Goal: Task Accomplishment & Management: Use online tool/utility

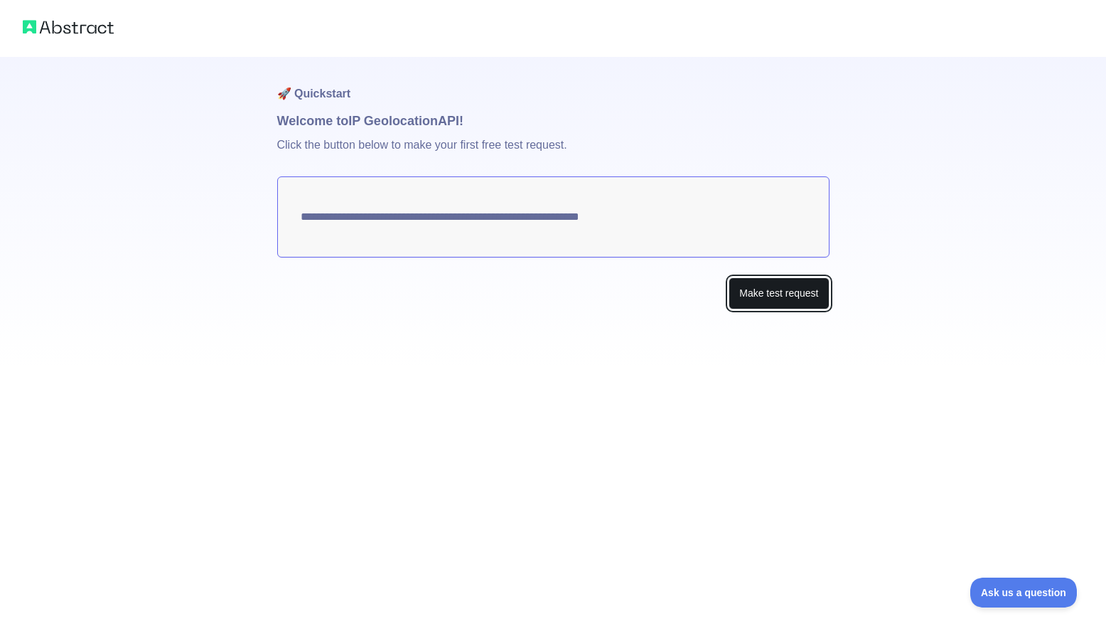
click at [763, 286] on button "Make test request" at bounding box center [779, 293] width 100 height 32
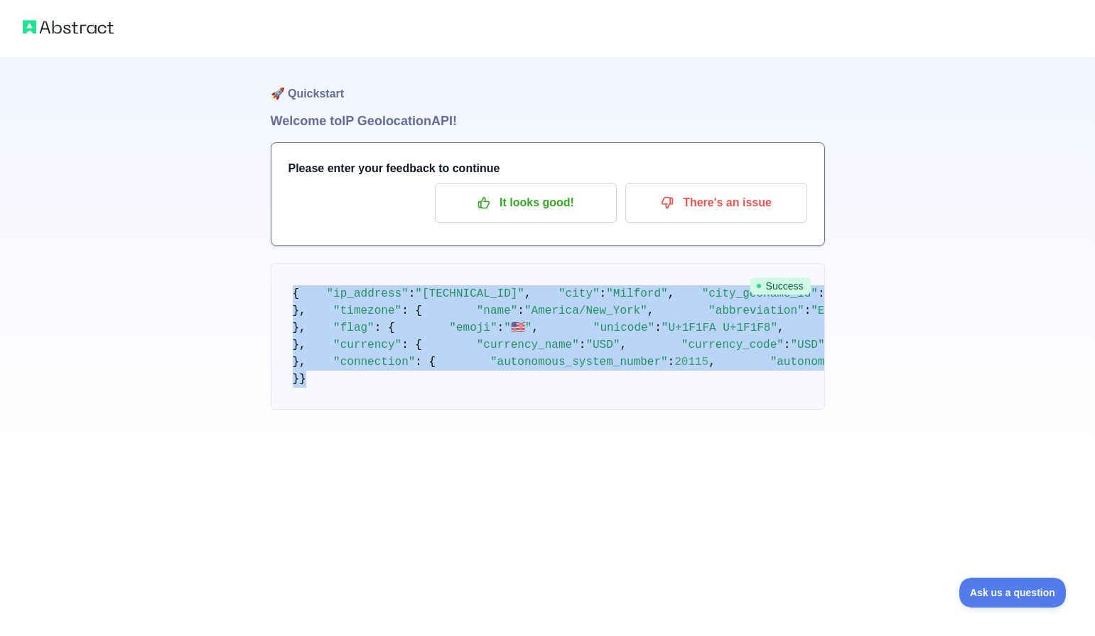
drag, startPoint x: 336, startPoint y: 548, endPoint x: 278, endPoint y: 289, distance: 265.2
click at [278, 289] on pre "{ "ip_address" : "98.28.168.218" , "city" : "Milford" , "city_geoname_id" : 483…" at bounding box center [548, 336] width 554 height 146
copy code "{ "ip_address" : "98.28.168.218" , "city" : "Milford" , "city_geoname_id" : 483…"
click at [126, 353] on div "🚀 Quickstart Welcome to IP Geolocation API! Please enter your feedback to conti…" at bounding box center [547, 233] width 1095 height 466
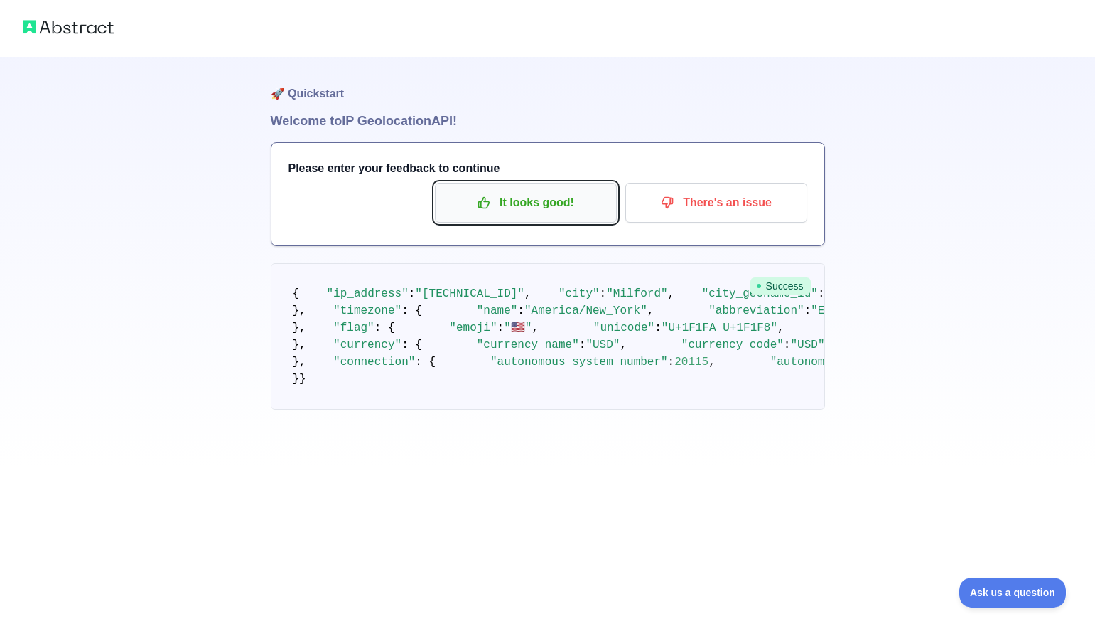
click at [562, 205] on p "It looks good!" at bounding box center [526, 203] width 161 height 24
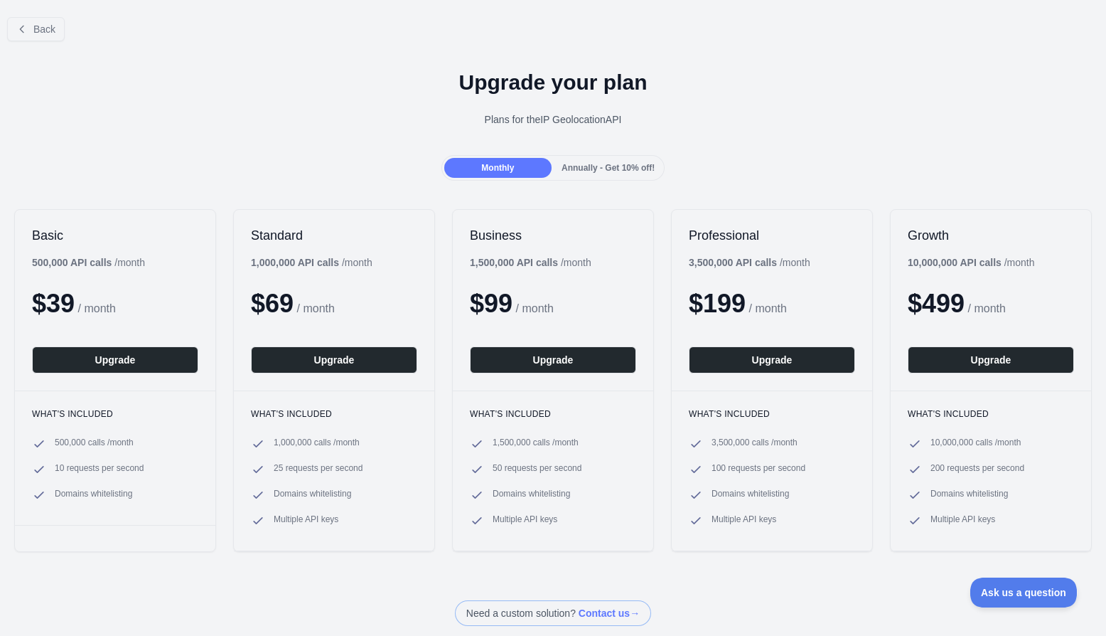
click at [603, 170] on span "Annually - Get 10% off!" at bounding box center [608, 168] width 93 height 10
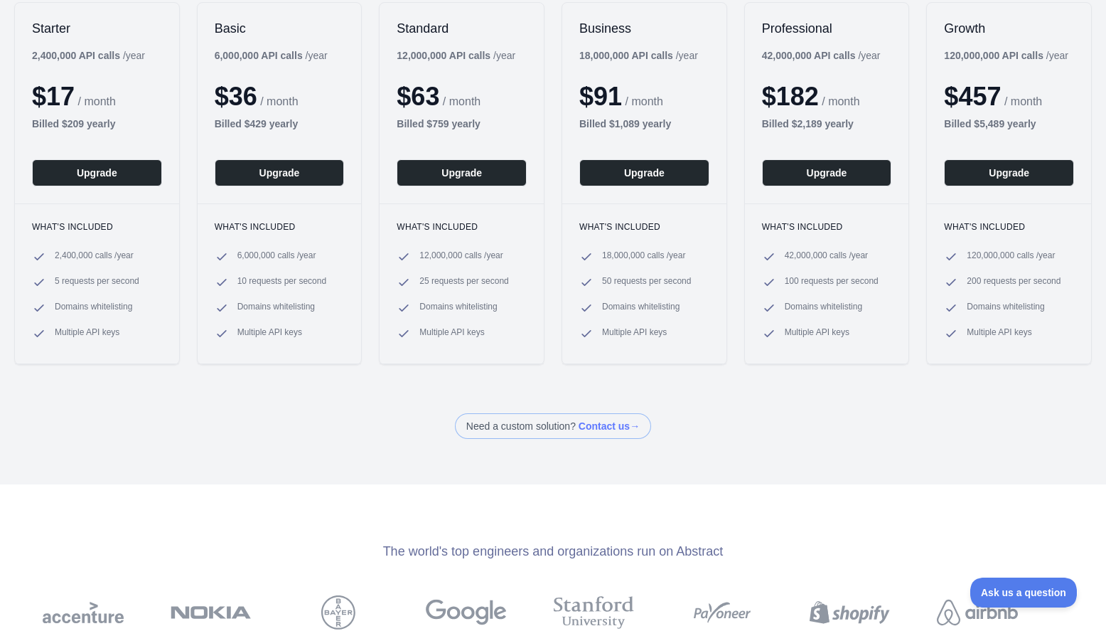
scroll to position [142, 0]
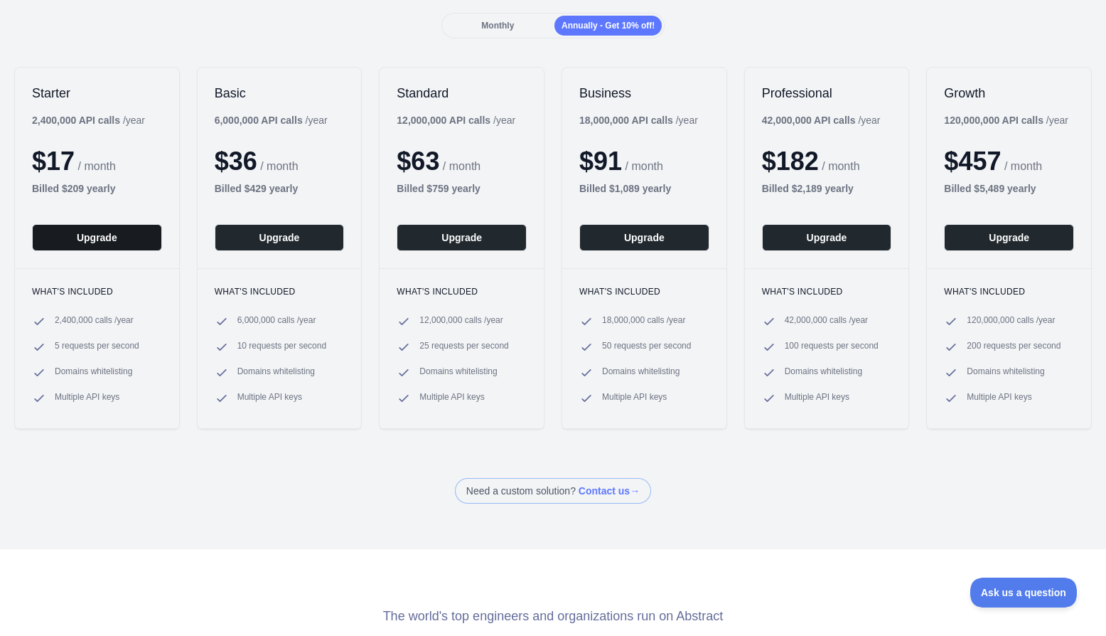
click at [90, 243] on button "Upgrade" at bounding box center [97, 237] width 130 height 27
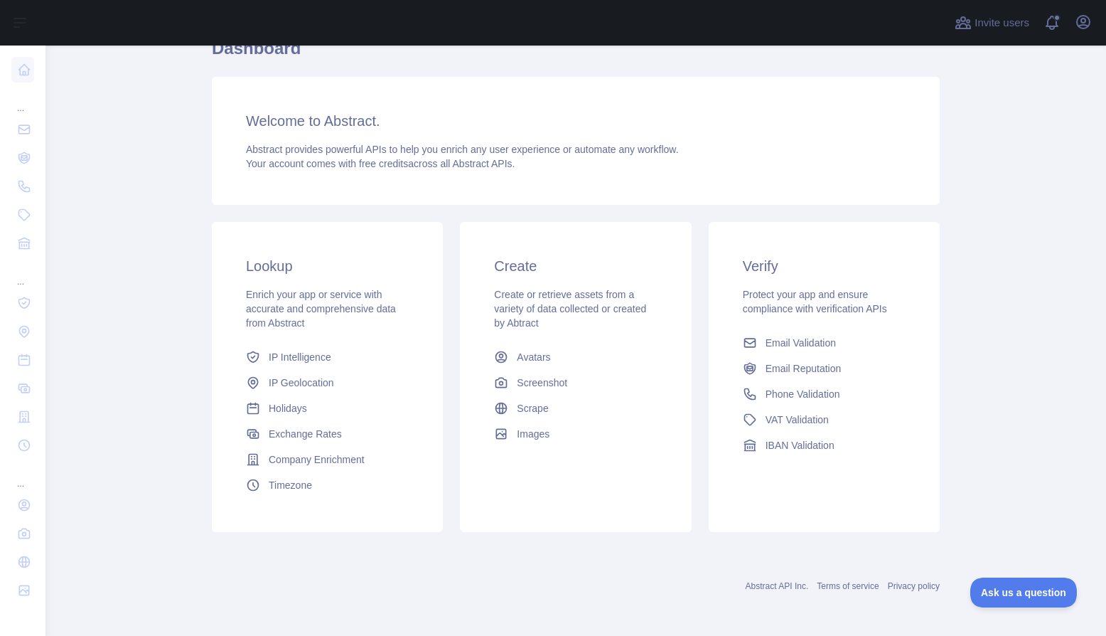
scroll to position [73, 0]
click at [1087, 28] on icon "button" at bounding box center [1083, 22] width 17 height 17
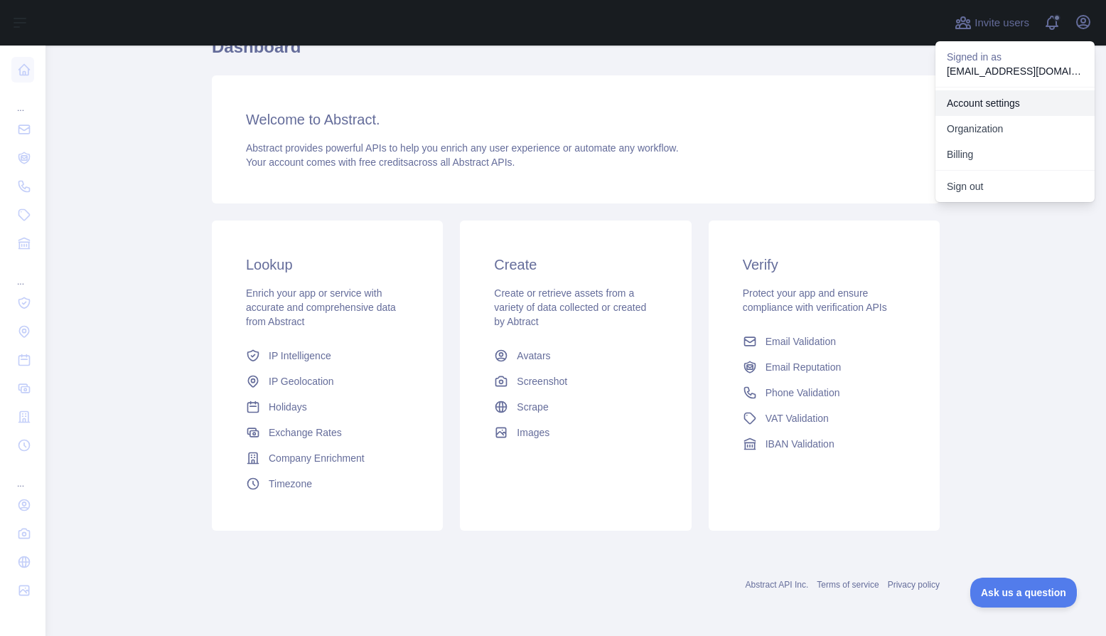
click at [997, 98] on link "Account settings" at bounding box center [1015, 103] width 159 height 26
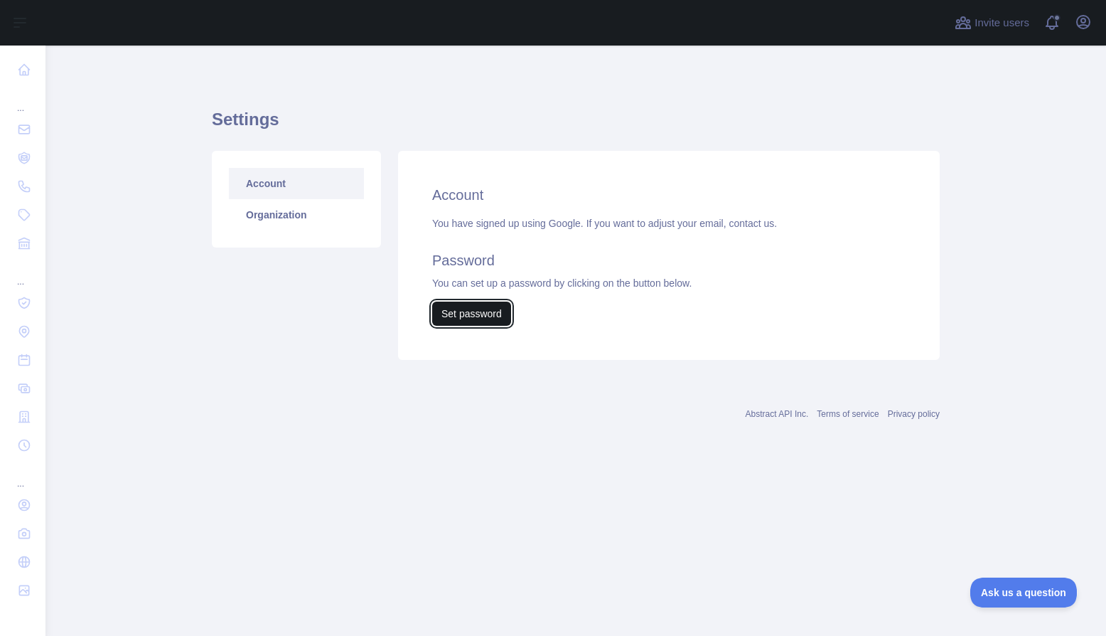
click at [491, 309] on button "Set password" at bounding box center [471, 313] width 79 height 24
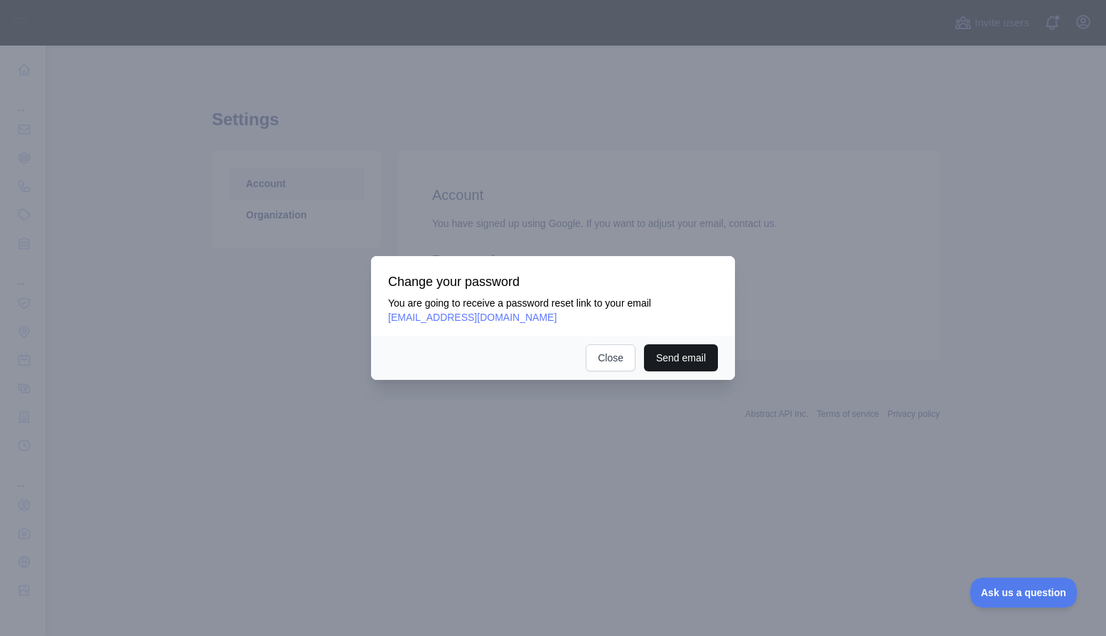
click at [670, 355] on button "Send email" at bounding box center [681, 357] width 74 height 27
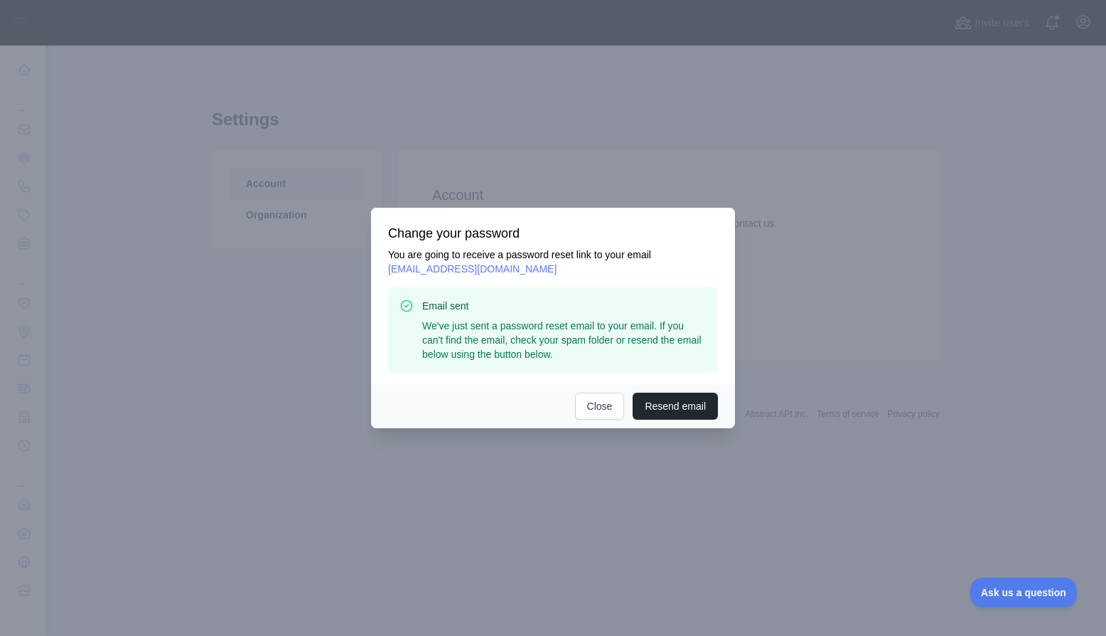
click at [945, 52] on div at bounding box center [553, 318] width 1106 height 636
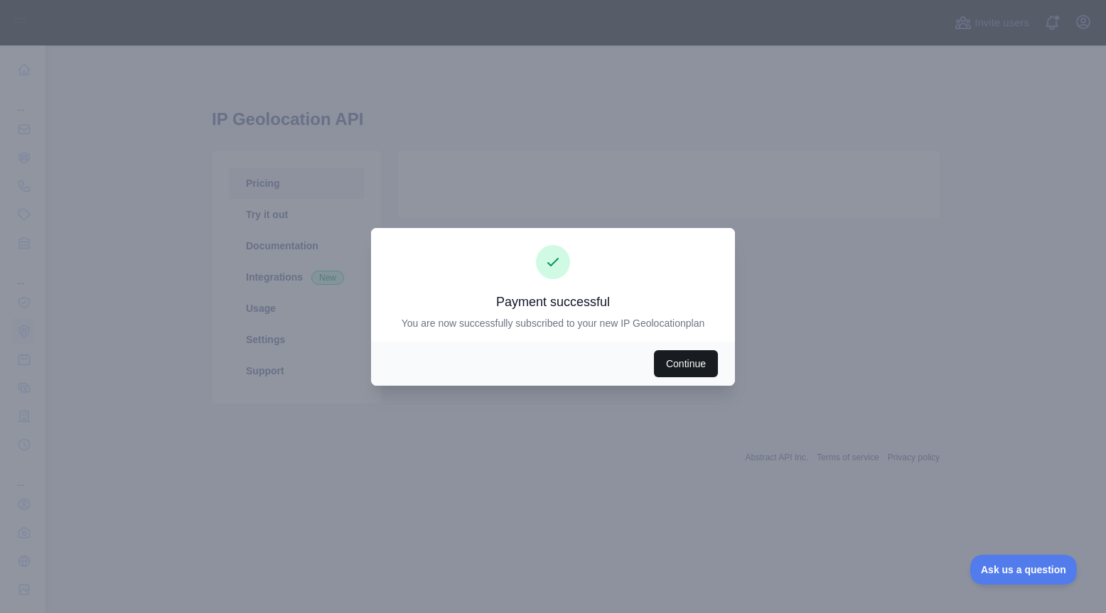
click at [676, 357] on button "Continue" at bounding box center [686, 363] width 64 height 27
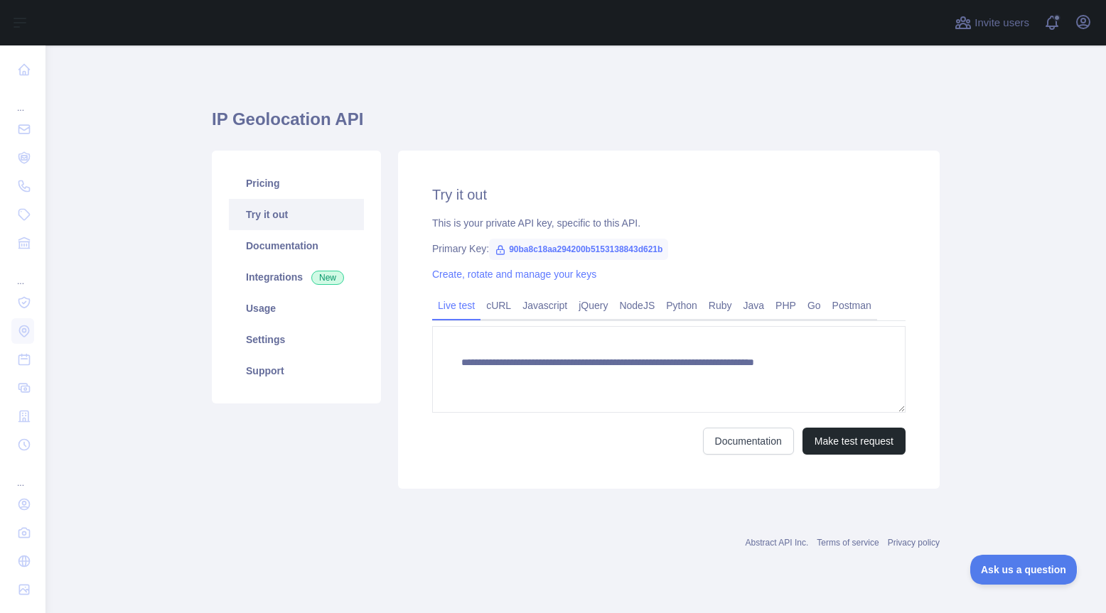
type textarea "**********"
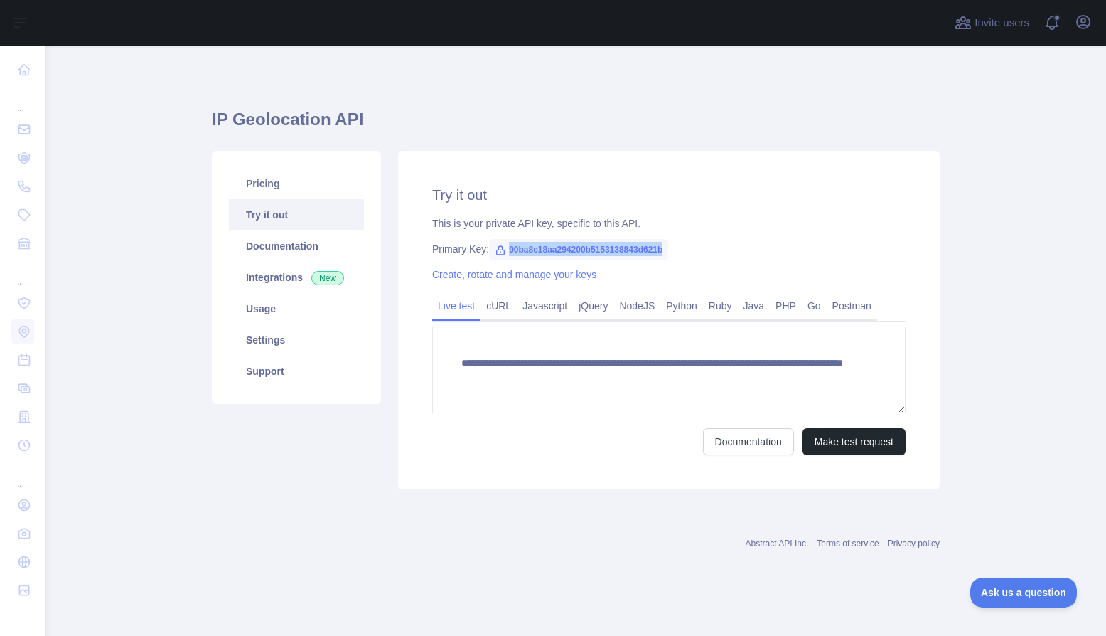
drag, startPoint x: 670, startPoint y: 246, endPoint x: 503, endPoint y: 254, distance: 167.3
click at [503, 254] on div "Primary Key: 90ba8c18aa294200b5153138843d621b" at bounding box center [668, 249] width 473 height 14
copy span "90ba8c18aa294200b5153138843d621b"
click at [534, 538] on div "Abstract API Inc. Terms of service Privacy policy" at bounding box center [576, 542] width 728 height 11
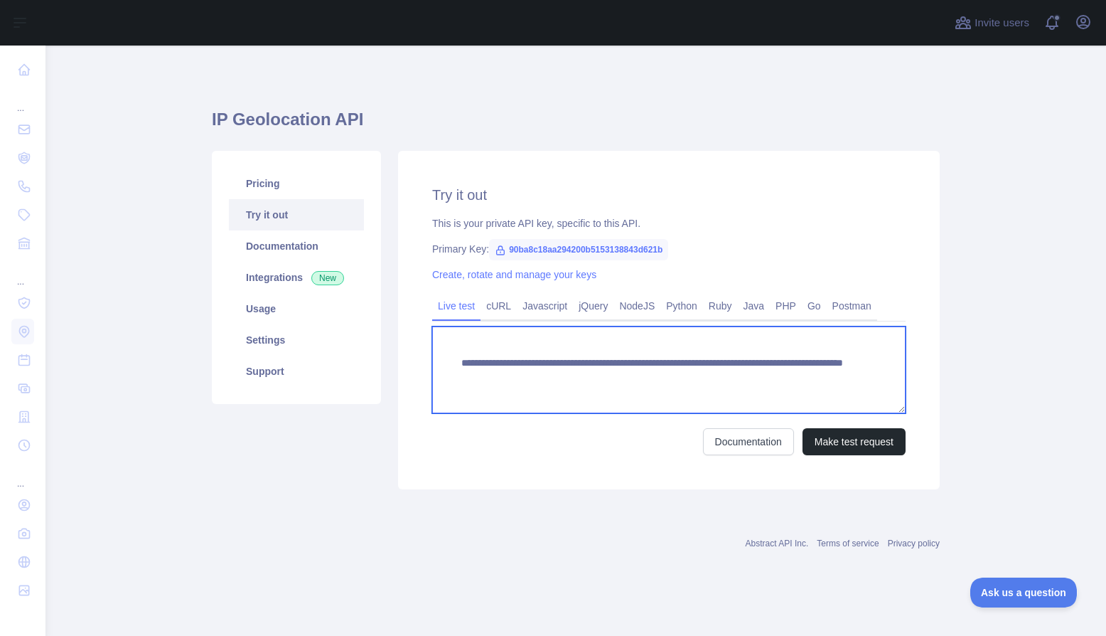
drag, startPoint x: 461, startPoint y: 363, endPoint x: 864, endPoint y: 392, distance: 403.4
click at [864, 392] on textarea "**********" at bounding box center [668, 369] width 473 height 87
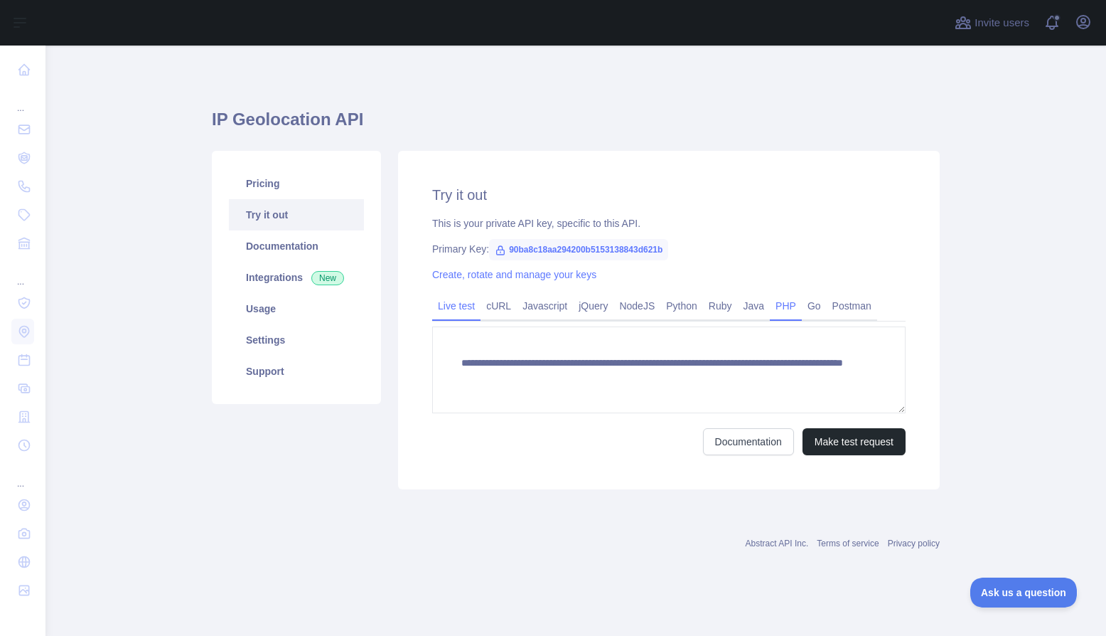
click at [783, 303] on link "PHP" at bounding box center [786, 305] width 32 height 23
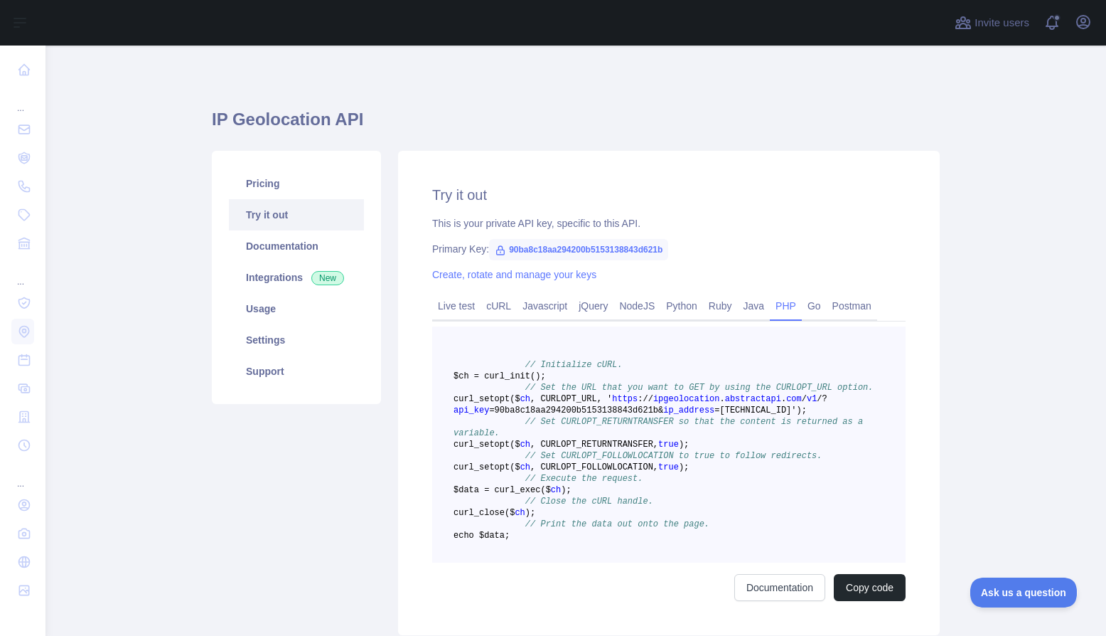
click at [341, 448] on div "Pricing Try it out Documentation Integrations New Usage Settings Support" at bounding box center [296, 393] width 186 height 484
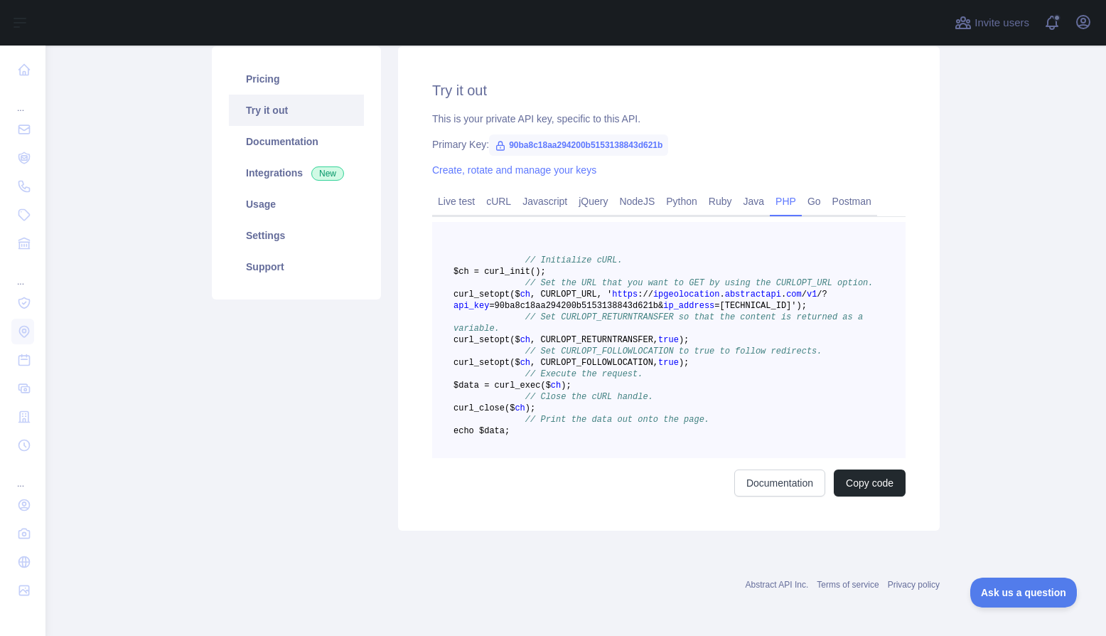
scroll to position [173, 0]
click at [864, 475] on button "Copy code" at bounding box center [870, 482] width 72 height 27
click at [318, 282] on div "Pricing Try it out Documentation Integrations New Usage Settings Support" at bounding box center [296, 288] width 186 height 484
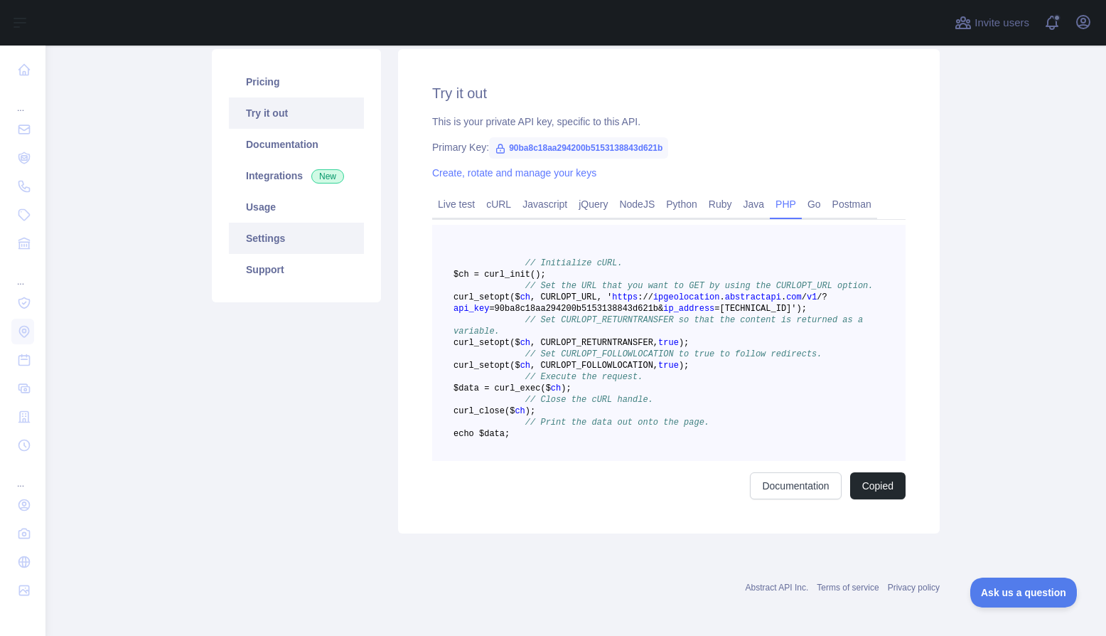
click at [264, 237] on link "Settings" at bounding box center [296, 238] width 135 height 31
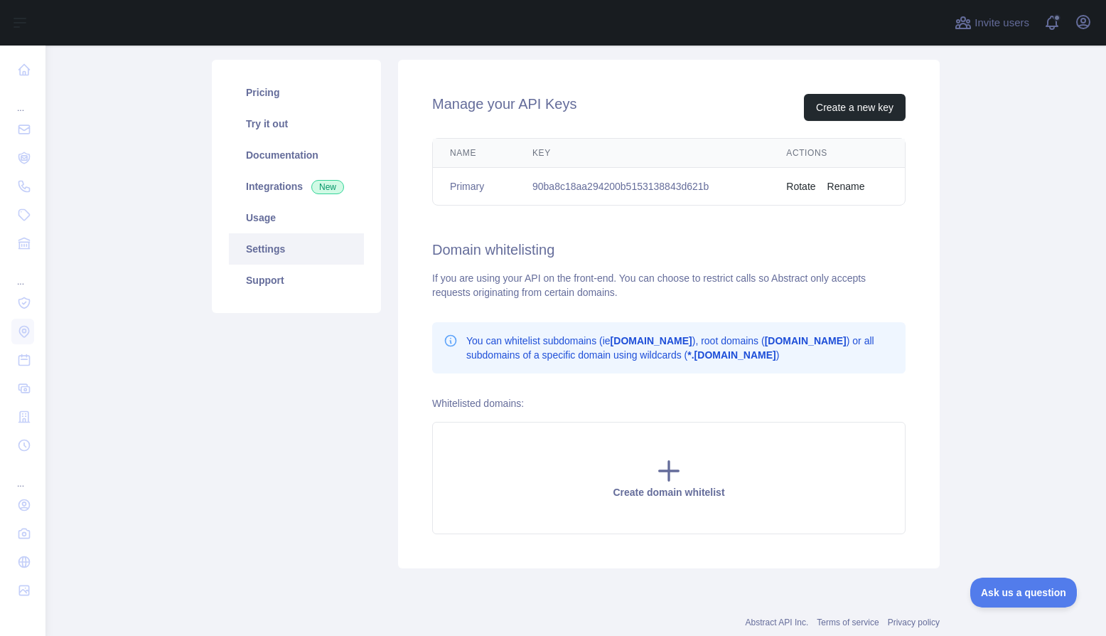
scroll to position [102, 0]
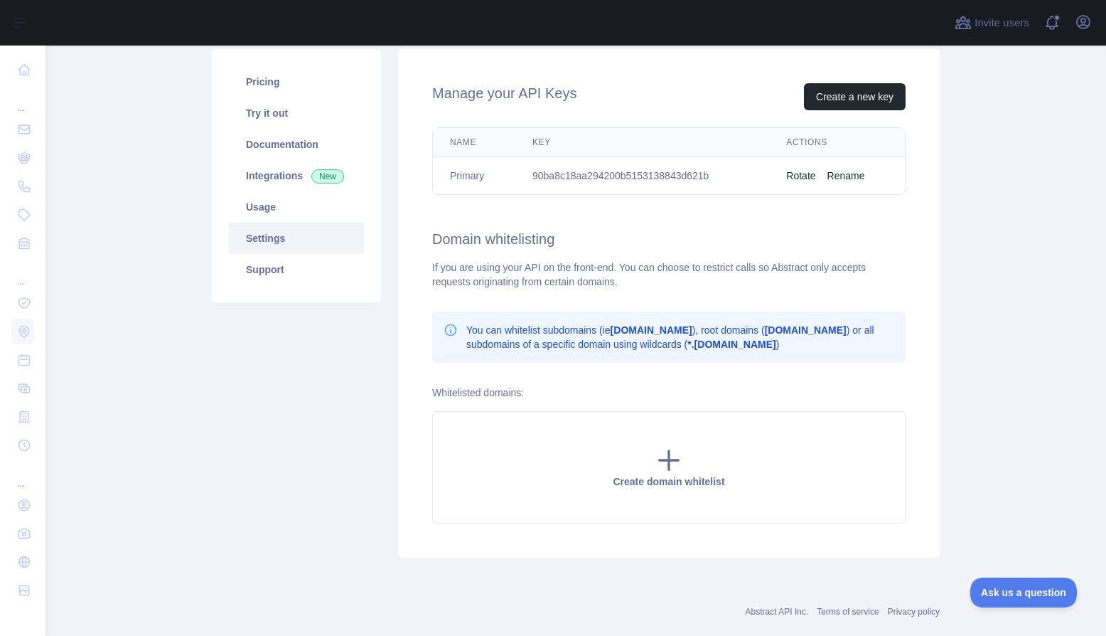
drag, startPoint x: 324, startPoint y: 493, endPoint x: 372, endPoint y: 461, distance: 57.8
click at [316, 494] on div "Pricing Try it out Documentation Integrations New Usage Settings Support" at bounding box center [296, 303] width 186 height 508
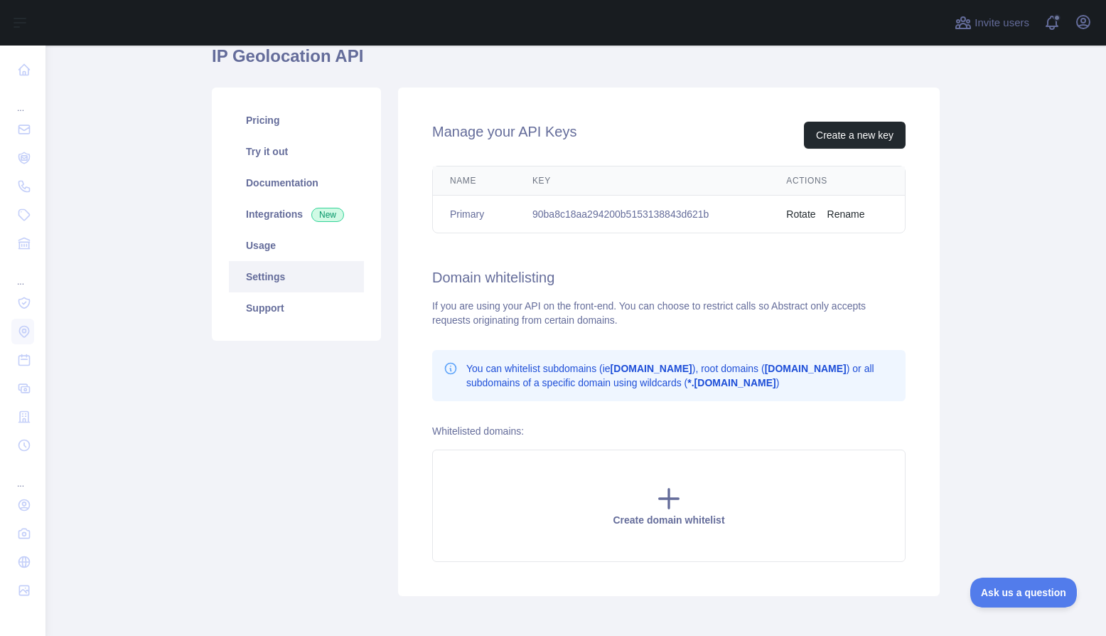
scroll to position [0, 0]
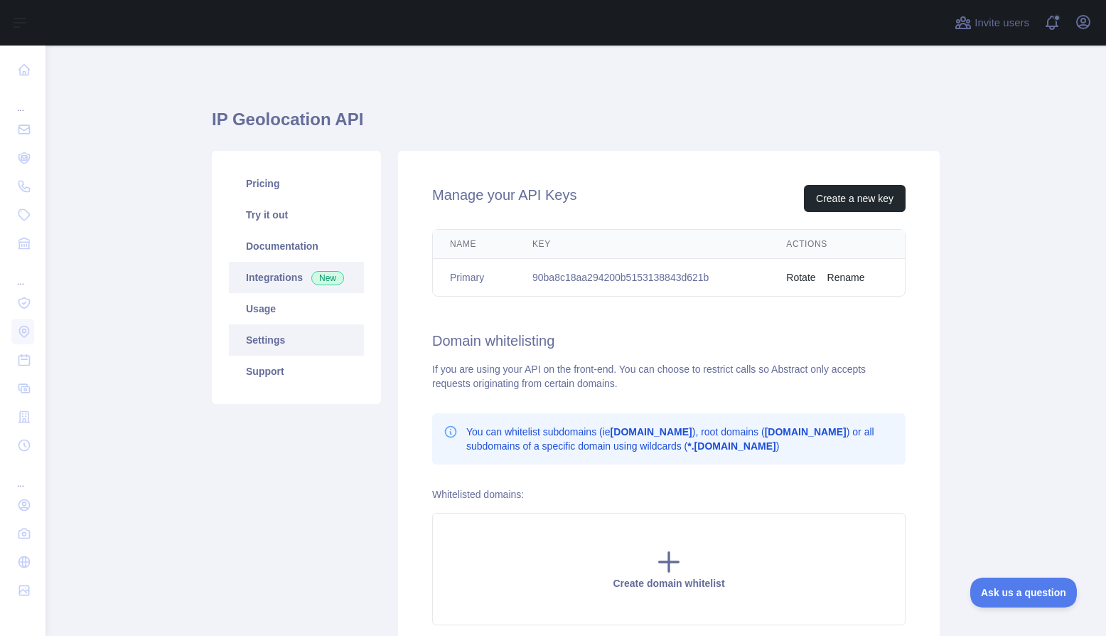
click at [282, 277] on link "Integrations New" at bounding box center [296, 277] width 135 height 31
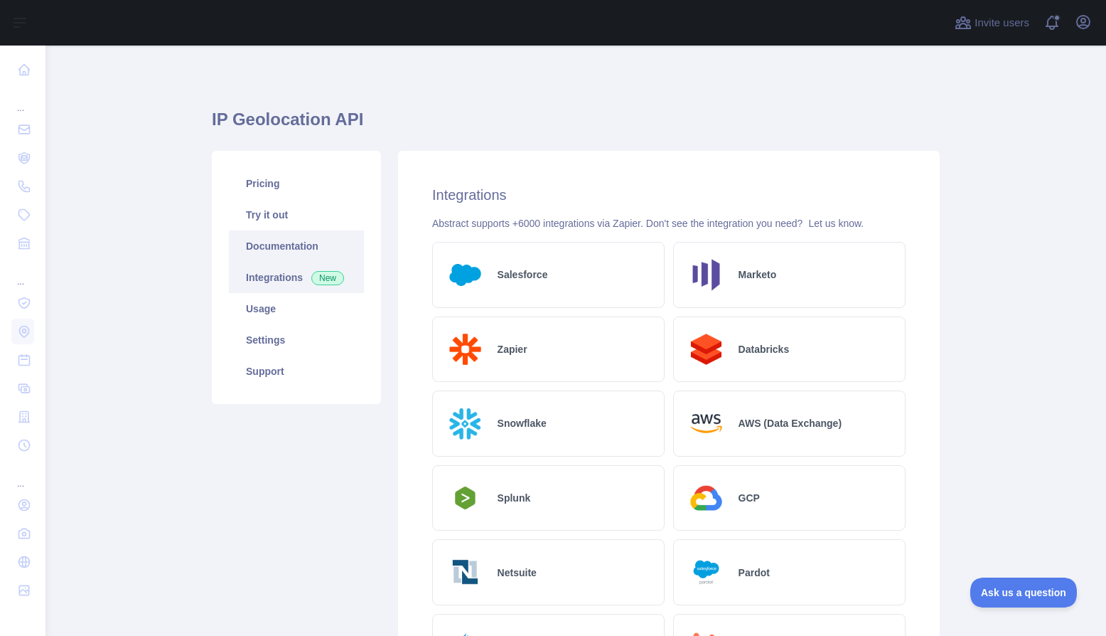
click at [276, 247] on link "Documentation" at bounding box center [296, 245] width 135 height 31
click at [1082, 27] on icon "button" at bounding box center [1083, 22] width 17 height 17
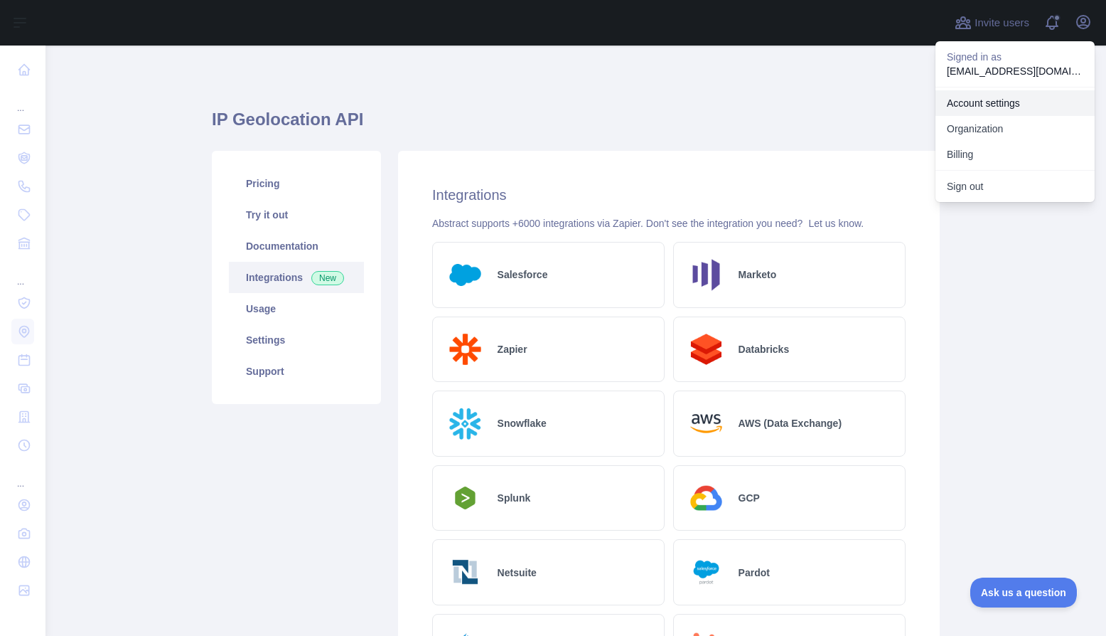
click at [1004, 102] on link "Account settings" at bounding box center [1015, 103] width 159 height 26
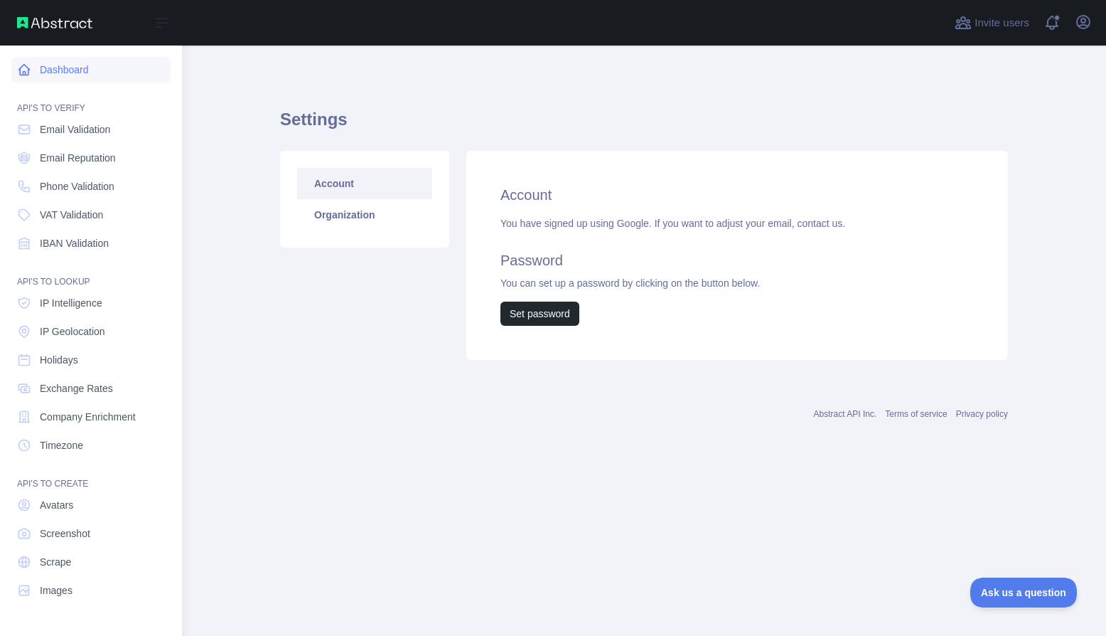
click at [68, 68] on link "Dashboard" at bounding box center [90, 70] width 159 height 26
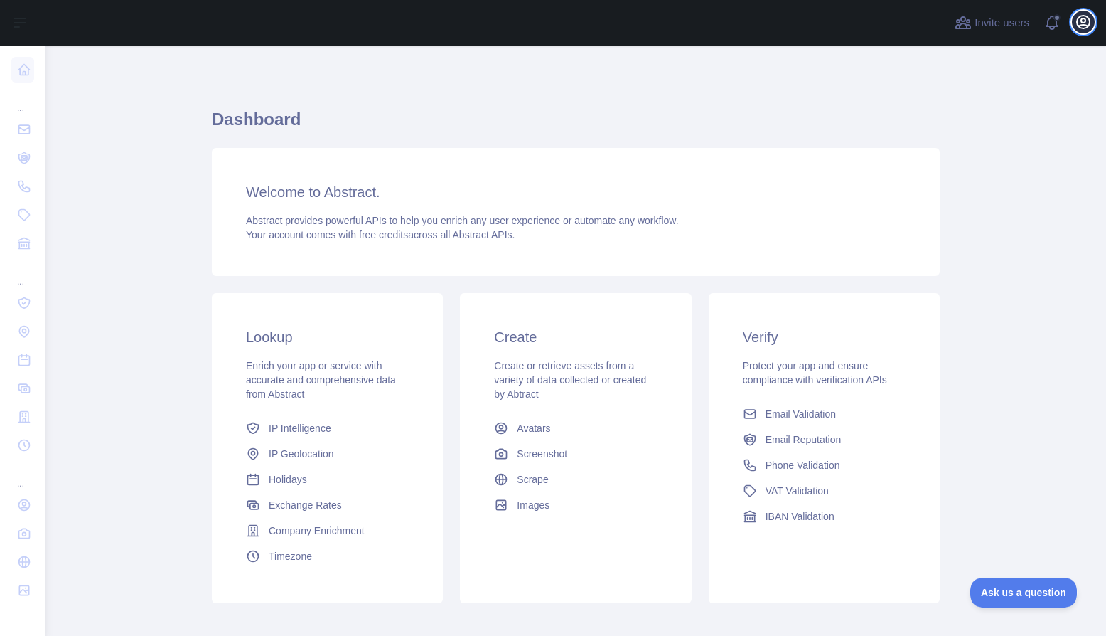
click at [1089, 19] on icon "button" at bounding box center [1083, 22] width 13 height 13
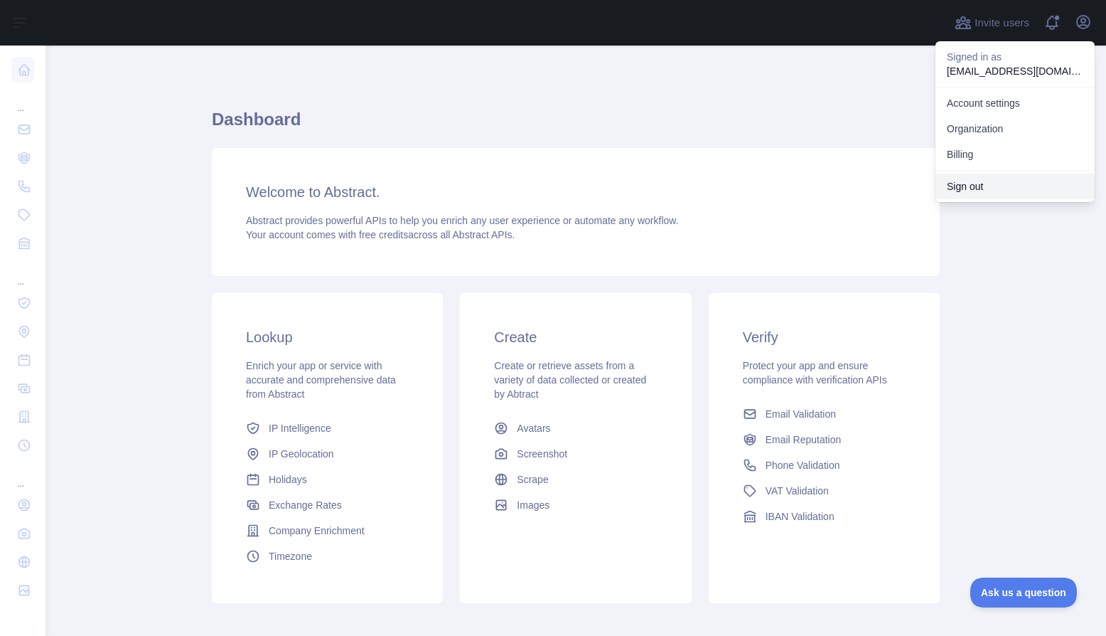
click at [975, 189] on button "Sign out" at bounding box center [1015, 186] width 159 height 26
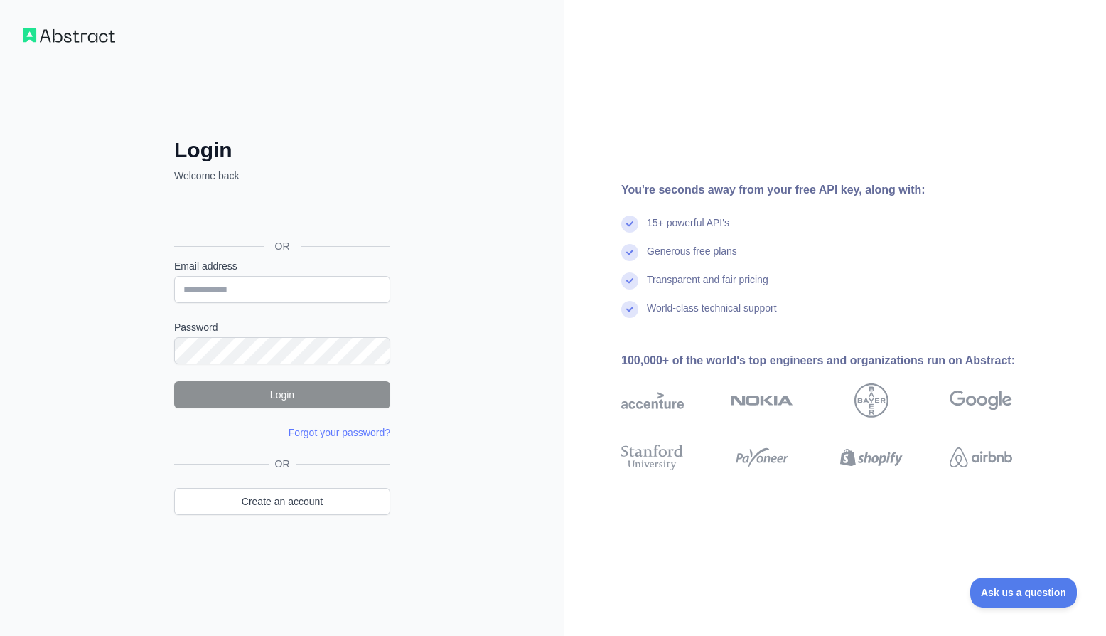
click at [6, 174] on div "Login Welcome back OR Email address Password Login Forgot your password? Please…" at bounding box center [282, 318] width 564 height 636
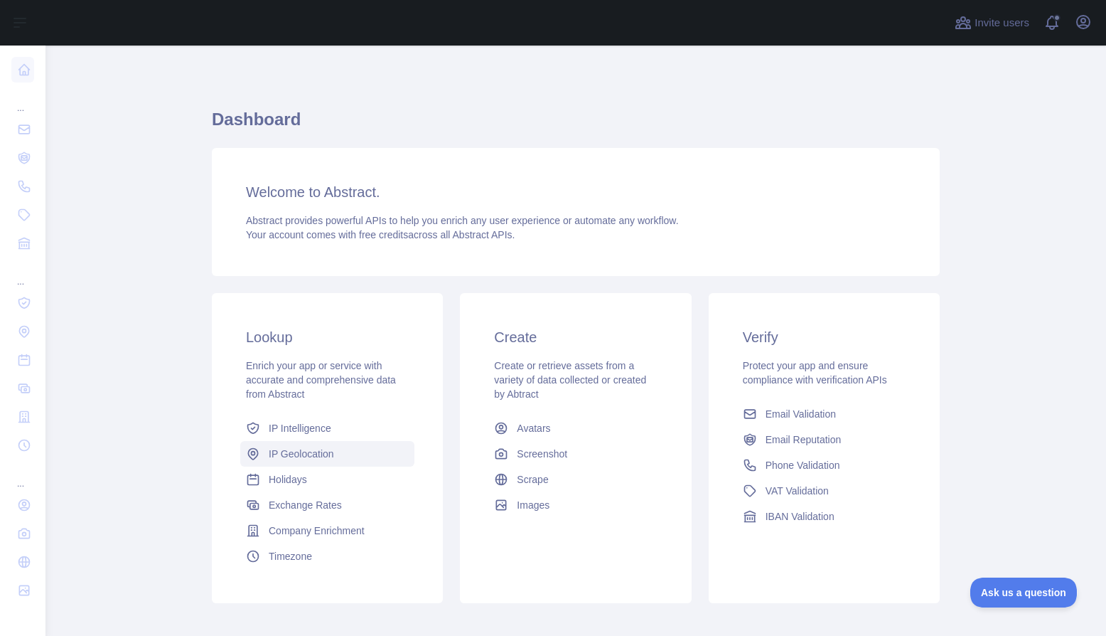
click at [311, 455] on span "IP Geolocation" at bounding box center [301, 453] width 65 height 14
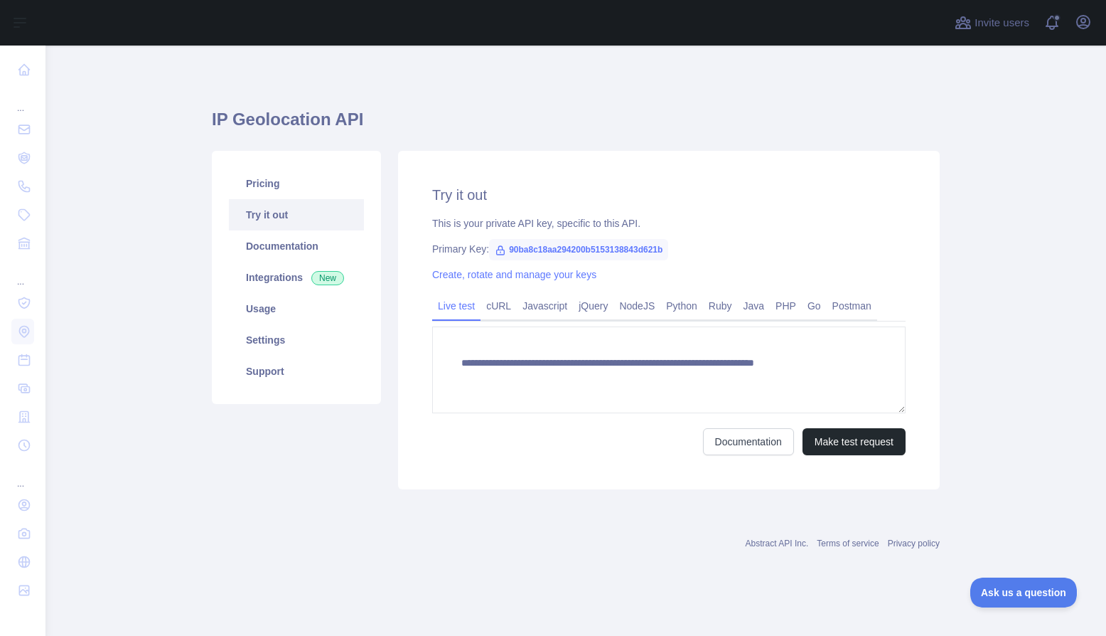
type textarea "**********"
click at [68, 98] on main "**********" at bounding box center [575, 340] width 1061 height 590
